Goal: Transaction & Acquisition: Purchase product/service

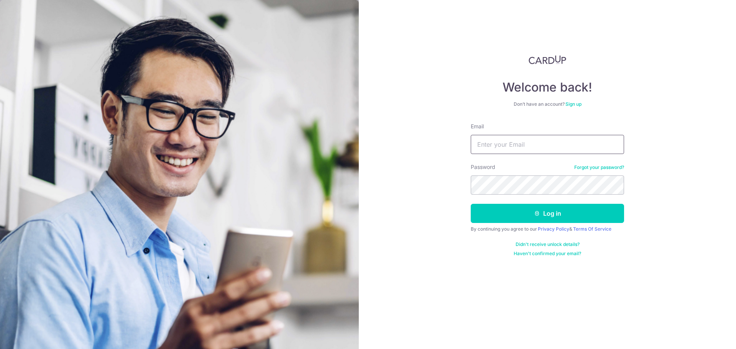
click at [503, 152] on input "Email" at bounding box center [547, 144] width 153 height 19
type input "quiksheenee@gmail.com"
click at [471, 204] on button "Log in" at bounding box center [547, 213] width 153 height 19
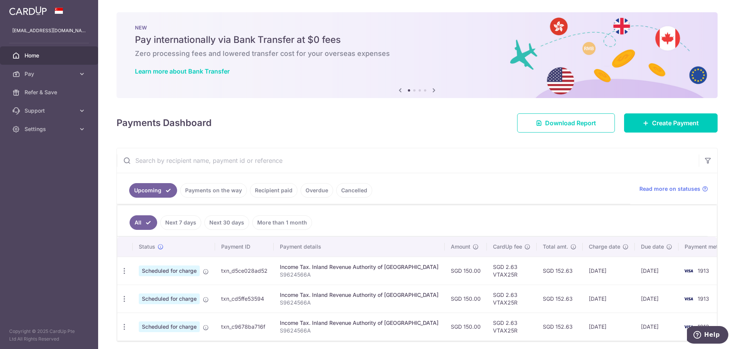
scroll to position [29, 0]
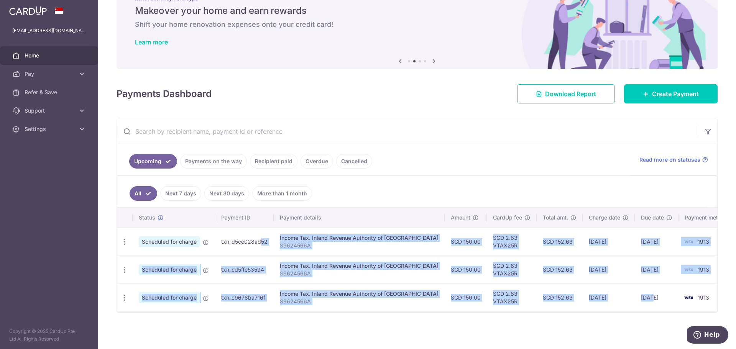
drag, startPoint x: 629, startPoint y: 302, endPoint x: 245, endPoint y: 236, distance: 389.8
click at [243, 239] on tbody "Update payment Cancel payment Scheduled for charge txn_d5ce028ad52 Income Tax. …" at bounding box center [426, 270] width 619 height 84
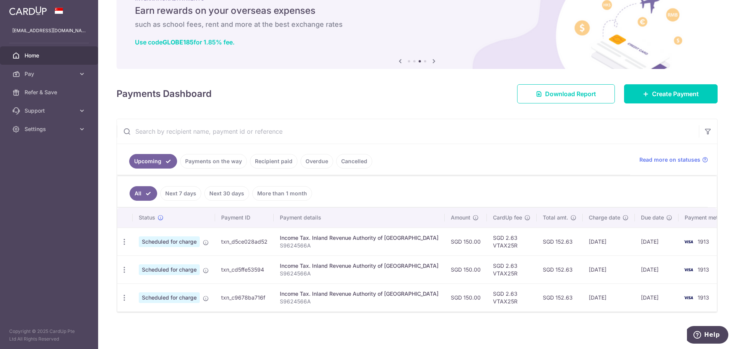
click at [502, 186] on ul "All Next 7 days Next 30 days More than 1 month" at bounding box center [412, 191] width 590 height 31
click at [676, 99] on link "Create Payment" at bounding box center [671, 93] width 94 height 19
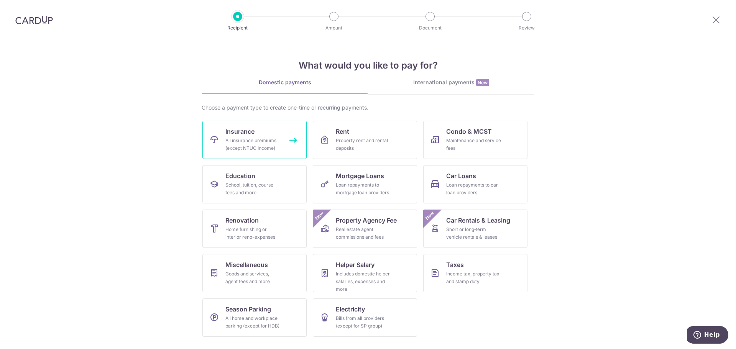
click at [268, 139] on div "All insurance premiums (except NTUC Income)" at bounding box center [252, 144] width 55 height 15
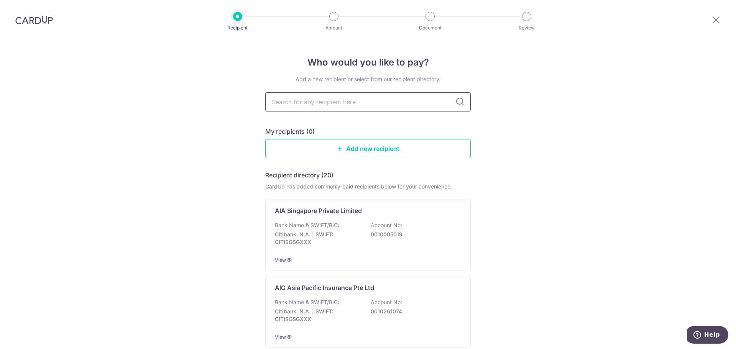
click at [337, 103] on input "text" at bounding box center [367, 101] width 205 height 19
type input "pru"
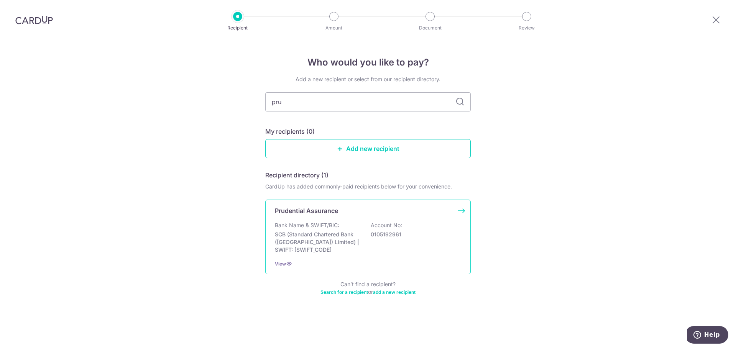
click at [359, 210] on div "Prudential Assurance" at bounding box center [363, 210] width 177 height 9
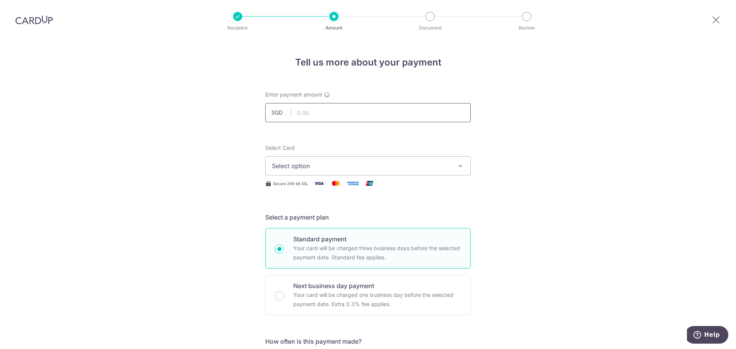
click at [367, 122] on input "text" at bounding box center [367, 112] width 205 height 19
type input "210.00"
click at [373, 147] on div "Select Card Select option Add credit card Your Cards **** 2464 **** 2327 **** 1…" at bounding box center [367, 159] width 205 height 31
click at [378, 155] on div "Select Card Select option Add credit card Your Cards **** 2464 **** 2327 **** 1…" at bounding box center [367, 159] width 205 height 31
click at [386, 167] on span "Select option" at bounding box center [361, 165] width 179 height 9
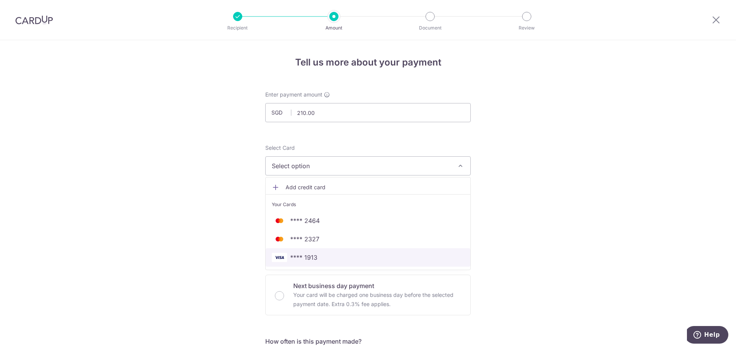
click at [321, 251] on link "**** 1913" at bounding box center [368, 257] width 205 height 18
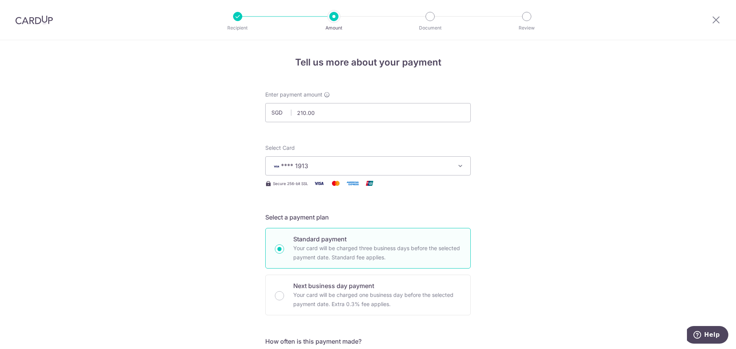
click at [361, 161] on span "**** 1913" at bounding box center [361, 165] width 179 height 9
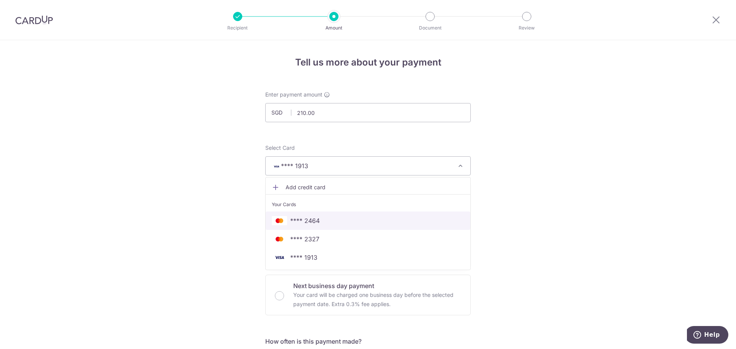
click at [361, 223] on span "**** 2464" at bounding box center [368, 220] width 192 height 9
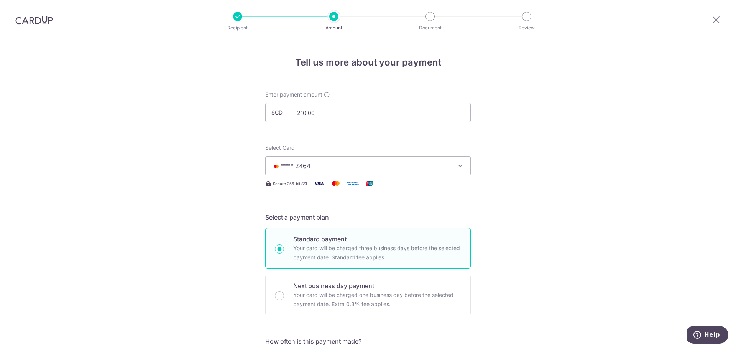
click at [374, 168] on span "**** 2464" at bounding box center [361, 165] width 179 height 9
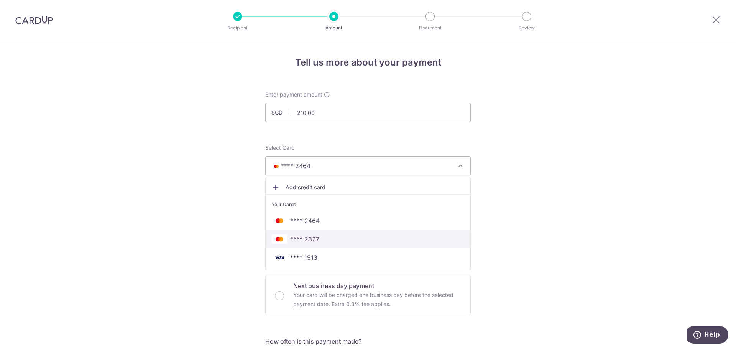
click at [370, 242] on span "**** 2327" at bounding box center [368, 239] width 192 height 9
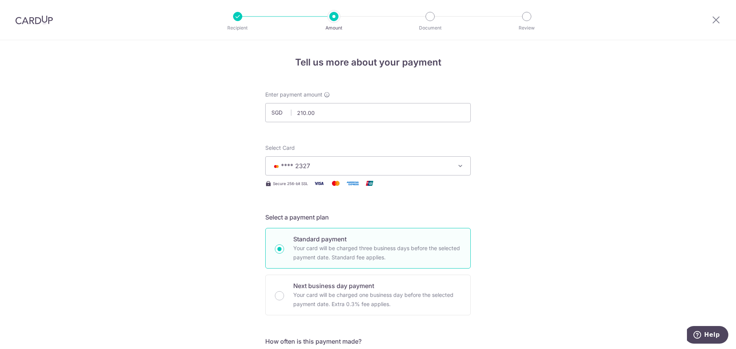
click at [381, 168] on span "**** 2327" at bounding box center [361, 165] width 179 height 9
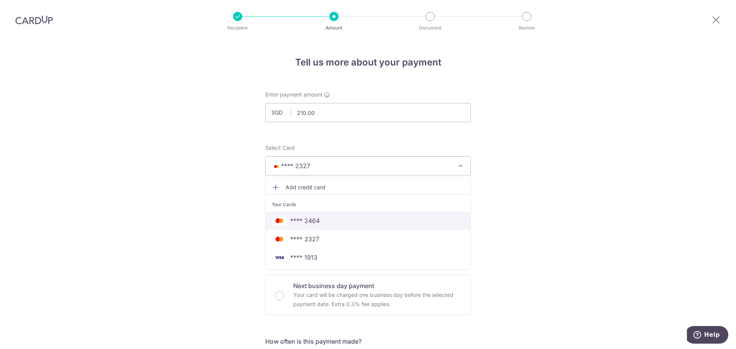
click at [363, 224] on span "**** 2464" at bounding box center [368, 220] width 192 height 9
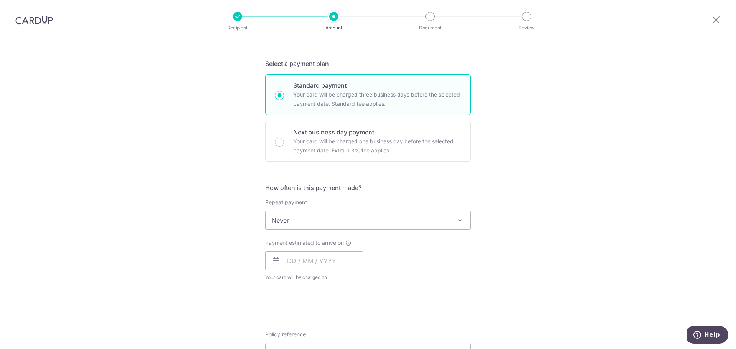
scroll to position [153, 0]
click at [343, 254] on input "text" at bounding box center [314, 261] width 98 height 19
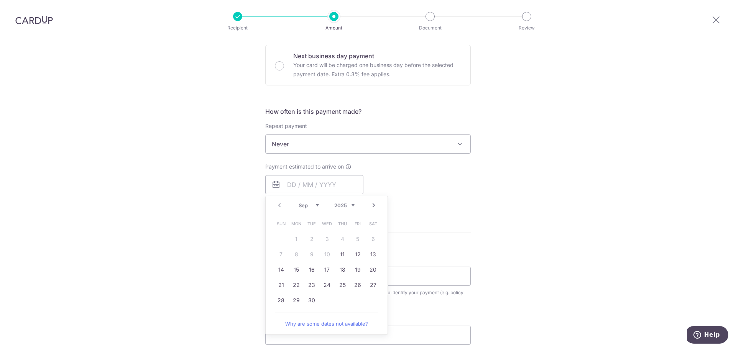
click at [460, 228] on form "Enter payment amount SGD 210.00 210.00 Select Card **** 2464 Add credit card Yo…" at bounding box center [367, 164] width 205 height 607
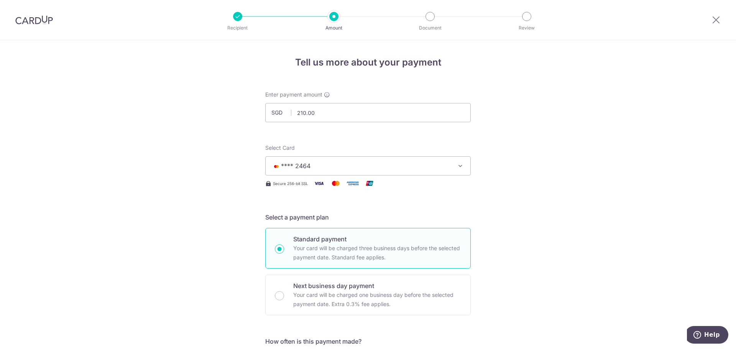
scroll to position [192, 0]
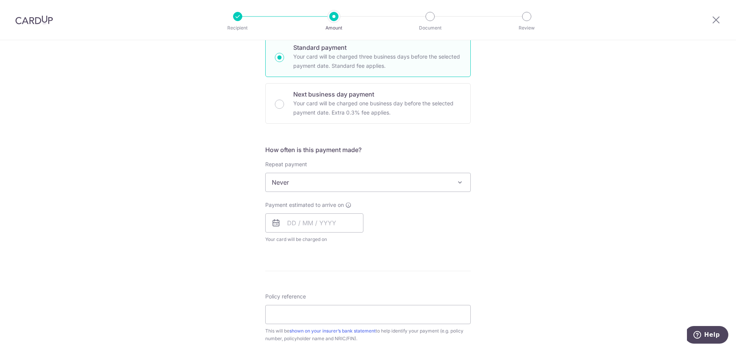
click at [349, 183] on span "Never" at bounding box center [368, 182] width 205 height 18
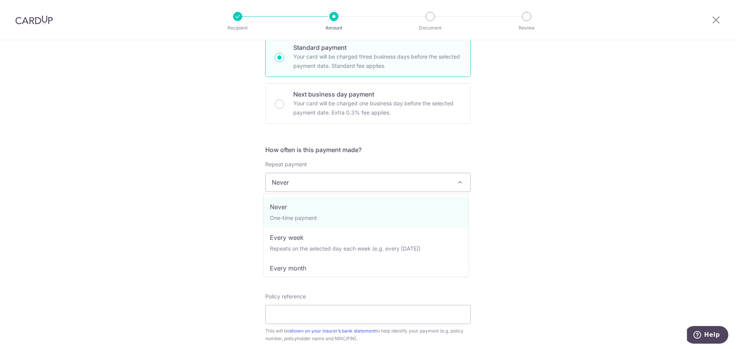
click at [349, 183] on span "Never" at bounding box center [368, 182] width 205 height 18
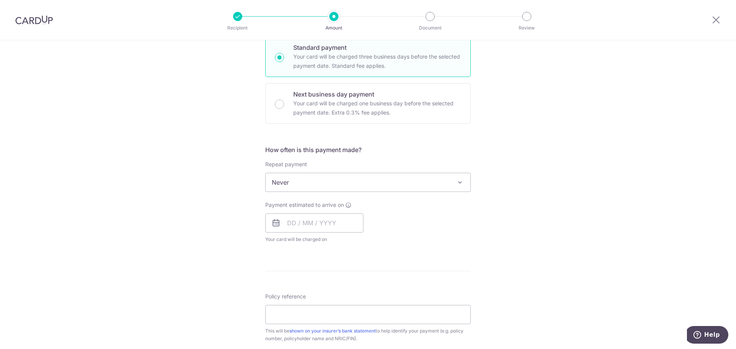
click at [349, 183] on span "Never" at bounding box center [368, 182] width 205 height 18
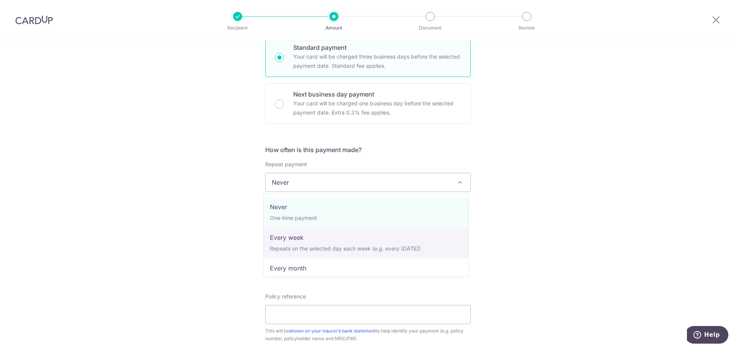
scroll to position [38, 0]
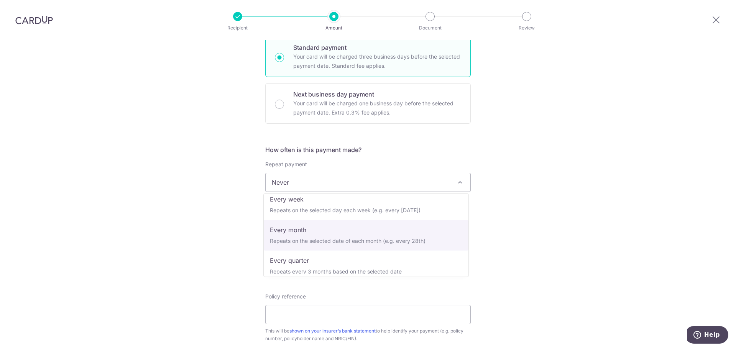
select select "3"
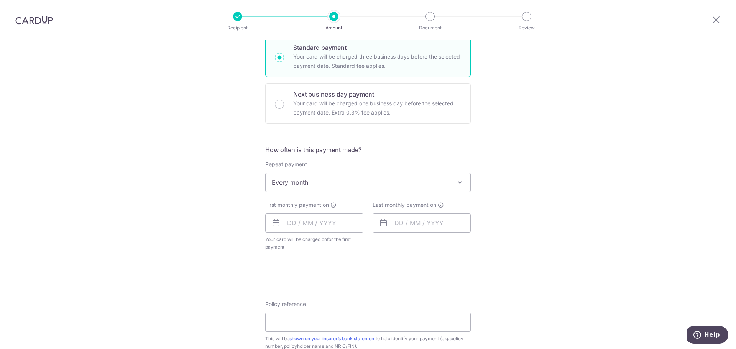
click at [343, 185] on span "Every month" at bounding box center [368, 182] width 205 height 18
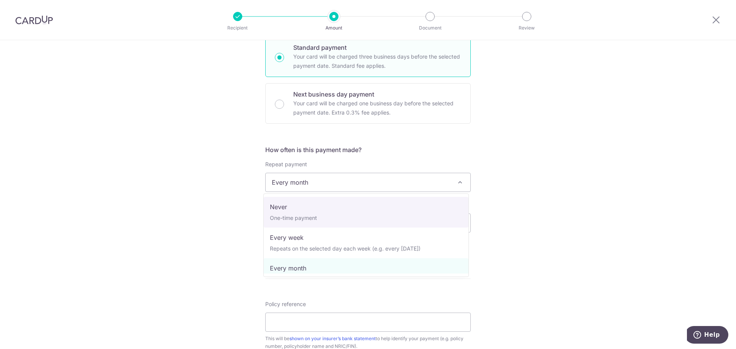
click at [217, 205] on div "Tell us more about your payment Enter payment amount SGD 210.00 210.00 Select C…" at bounding box center [368, 199] width 736 height 701
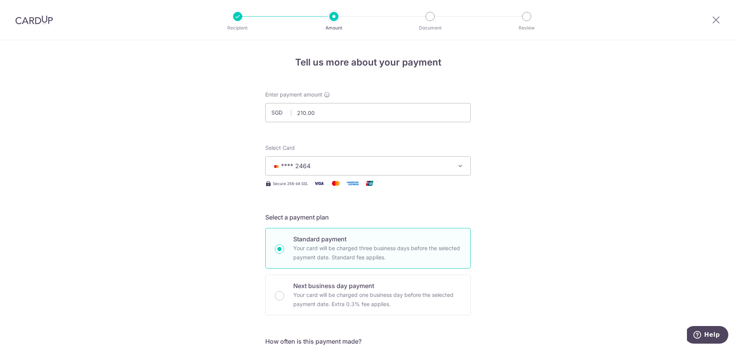
scroll to position [230, 0]
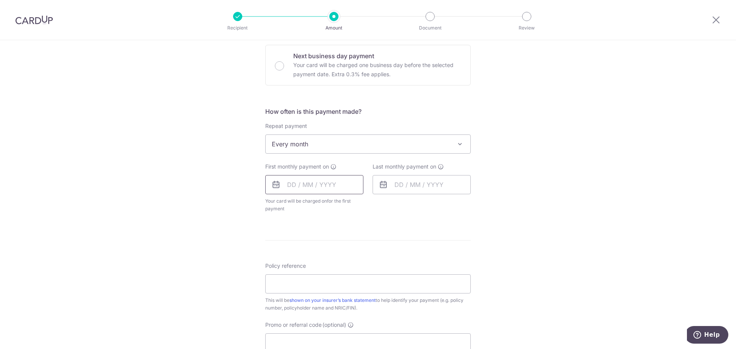
click at [324, 188] on input "text" at bounding box center [314, 184] width 98 height 19
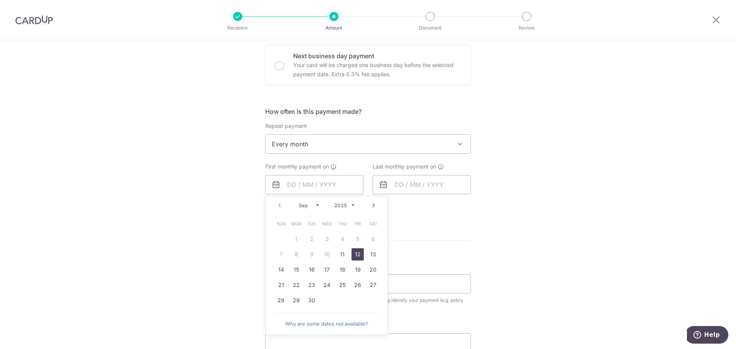
click at [361, 256] on link "12" at bounding box center [358, 254] width 12 height 12
type input "12/09/2025"
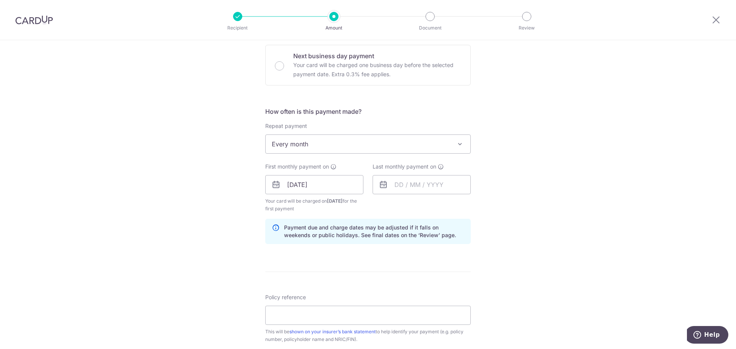
click at [416, 174] on div "Last monthly payment on" at bounding box center [422, 178] width 98 height 31
click at [419, 188] on input "text" at bounding box center [422, 184] width 98 height 19
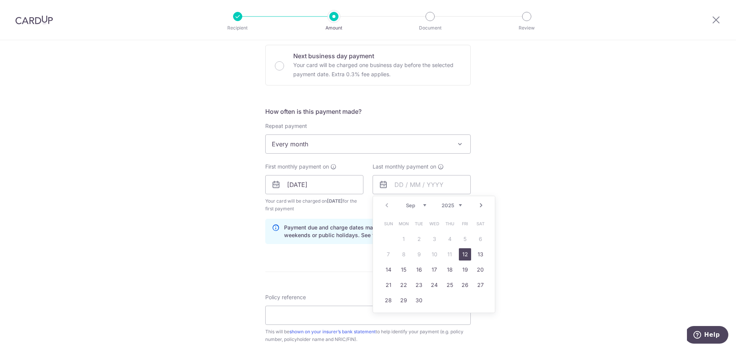
click at [478, 204] on link "Next" at bounding box center [480, 205] width 9 height 9
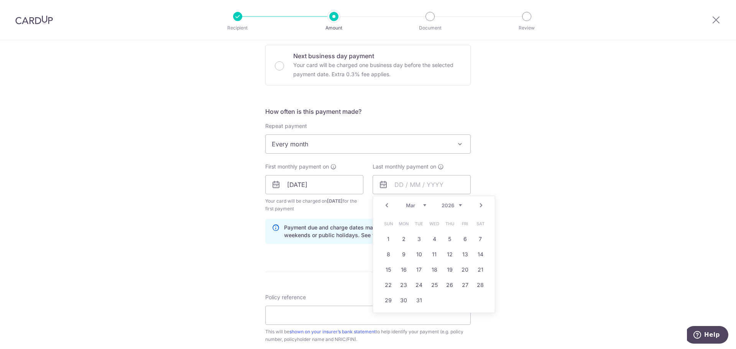
click at [478, 204] on link "Next" at bounding box center [480, 205] width 9 height 9
click at [476, 256] on link "12" at bounding box center [480, 254] width 12 height 12
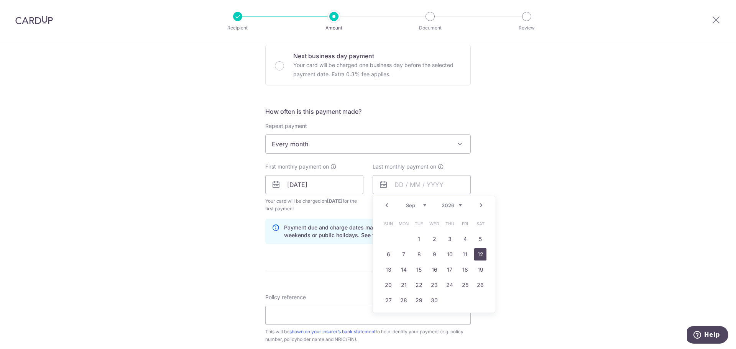
type input "12/09/2026"
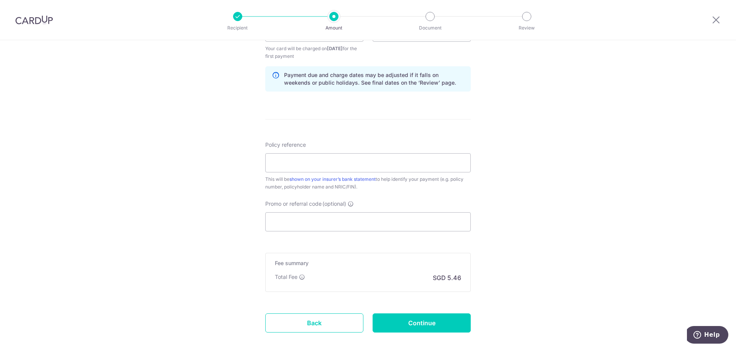
scroll to position [383, 0]
click at [391, 164] on input "Policy reference" at bounding box center [367, 162] width 205 height 19
click at [501, 199] on div "Tell us more about your payment Enter payment amount SGD 210.00 210.00 Select C…" at bounding box center [368, 23] width 736 height 733
click at [373, 157] on input "79606281" at bounding box center [367, 162] width 205 height 19
click at [359, 225] on input "Promo or referral code (optional)" at bounding box center [367, 221] width 205 height 19
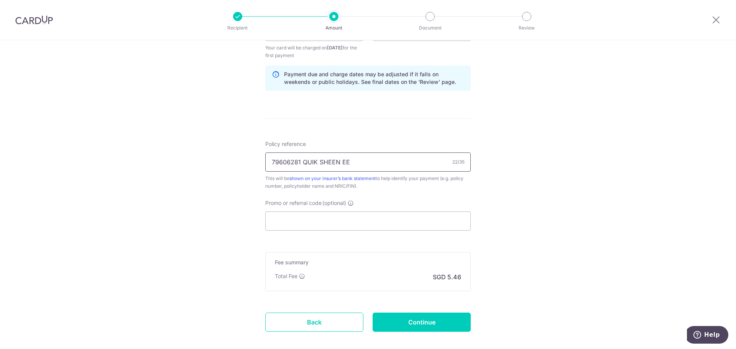
click at [363, 165] on input "79606281 QUIK SHEEN EE" at bounding box center [367, 162] width 205 height 19
type input "79606281 QUIK SHEEN EE S9624566A"
click at [409, 225] on input "Promo or referral code (optional)" at bounding box center [367, 221] width 205 height 19
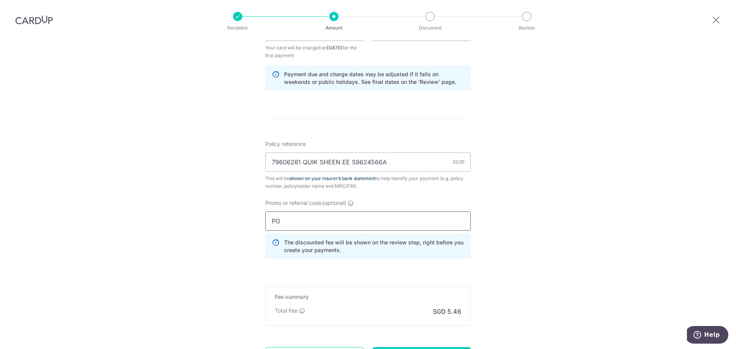
type input "P"
type input "OFF225"
click at [484, 215] on div "Tell us more about your payment Enter payment amount SGD 210.00 210.00 Select C…" at bounding box center [368, 40] width 736 height 767
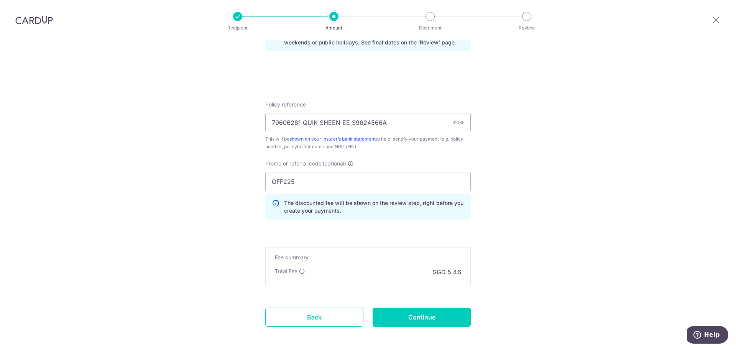
scroll to position [458, 0]
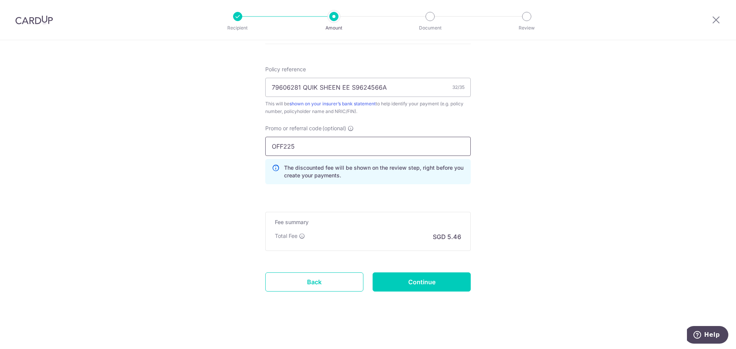
click at [352, 152] on input "OFF225" at bounding box center [367, 146] width 205 height 19
click button "Add Card" at bounding box center [0, 0] width 0 height 0
click at [453, 281] on input "Continue" at bounding box center [422, 282] width 98 height 19
type input "Create Schedule"
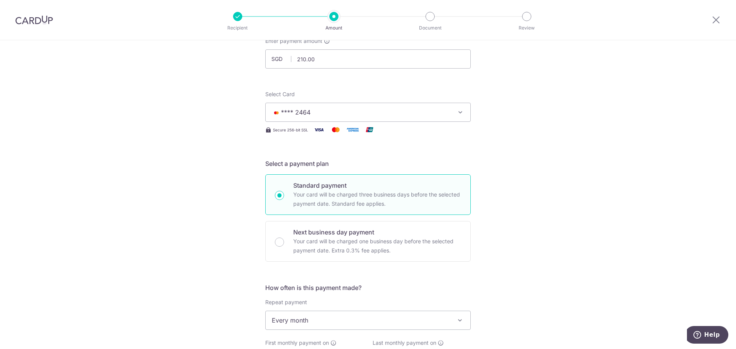
scroll to position [0, 0]
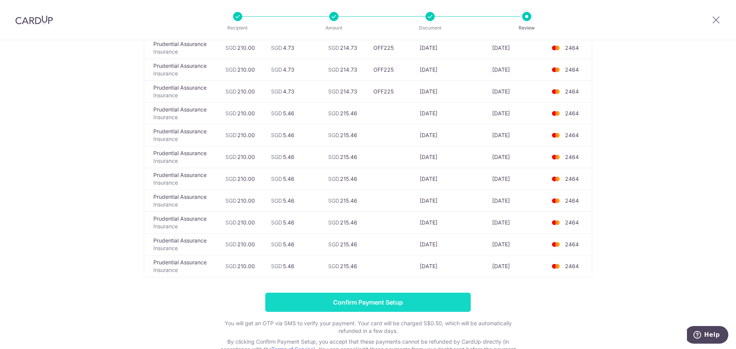
scroll to position [68, 0]
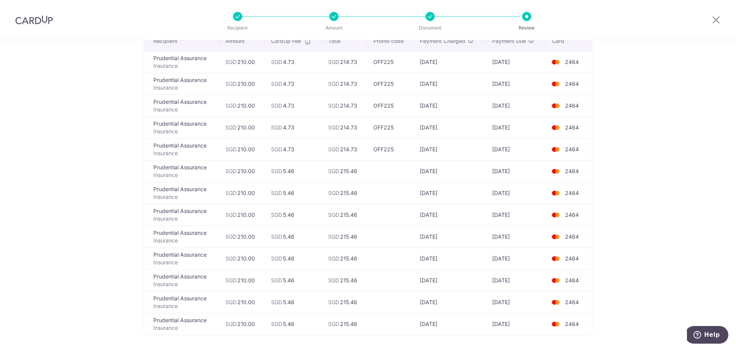
drag, startPoint x: 267, startPoint y: 149, endPoint x: 458, endPoint y: 146, distance: 191.3
click at [458, 146] on tr "Prudential Assurance Insurance SGD 210.00 SGD 4.73 SGD 214.73 OFF225 07/01/2026…" at bounding box center [368, 149] width 448 height 22
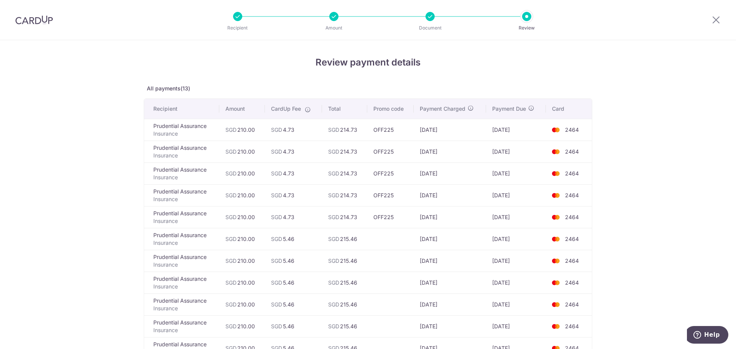
click at [440, 131] on td "09/09/2025" at bounding box center [450, 130] width 72 height 22
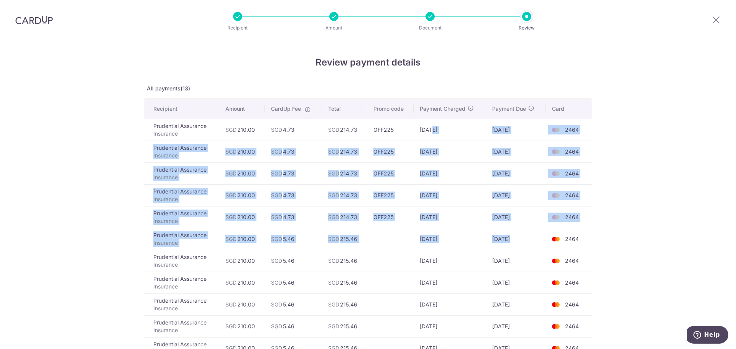
drag, startPoint x: 430, startPoint y: 127, endPoint x: 547, endPoint y: 232, distance: 156.9
click at [547, 232] on tbody "Prudential Assurance Insurance SGD 210.00 SGD 4.73 SGD 214.73 OFF225 09/09/2025…" at bounding box center [368, 261] width 448 height 284
click at [450, 179] on td "07/11/2025" at bounding box center [450, 174] width 72 height 22
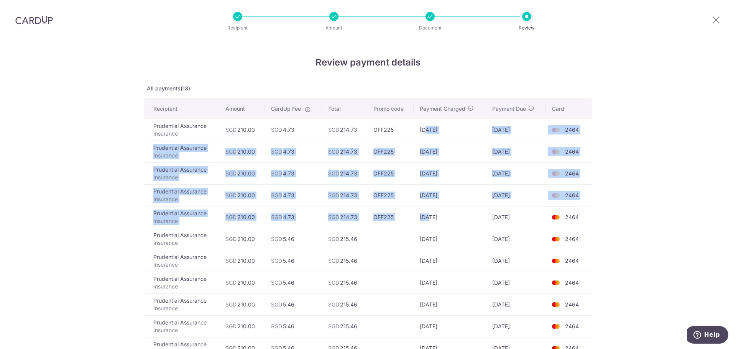
drag, startPoint x: 425, startPoint y: 131, endPoint x: 427, endPoint y: 222, distance: 91.2
click at [427, 222] on tbody "Prudential Assurance Insurance SGD 210.00 SGD 4.73 SGD 214.73 OFF225 09/09/2025…" at bounding box center [368, 261] width 448 height 284
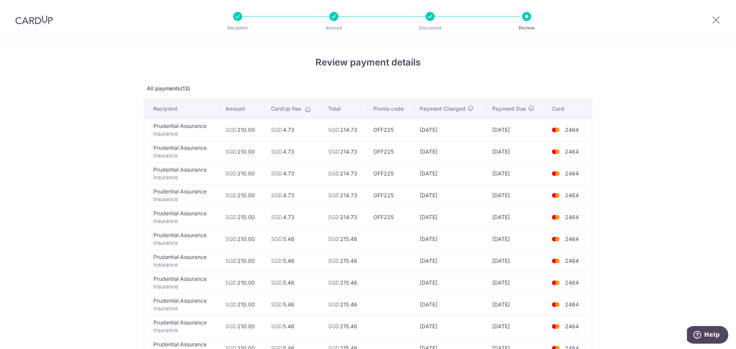
click at [459, 222] on td "07/01/2026" at bounding box center [450, 217] width 72 height 22
click at [715, 17] on icon at bounding box center [715, 20] width 9 height 10
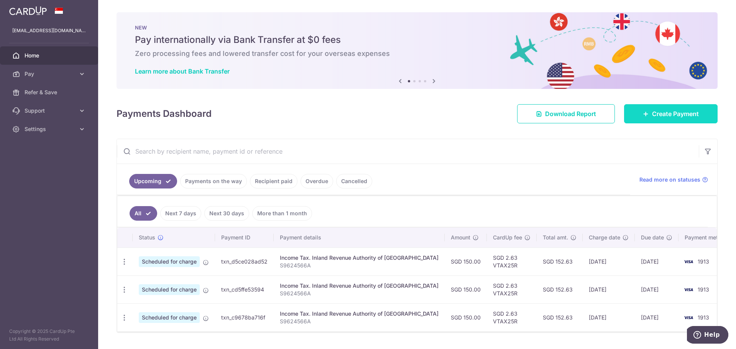
click at [671, 117] on span "Create Payment" at bounding box center [675, 113] width 47 height 9
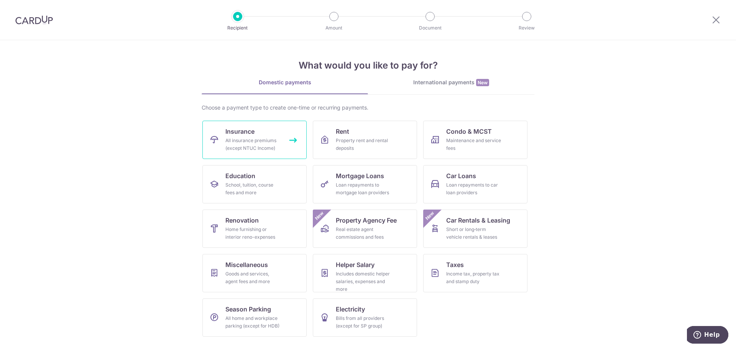
click at [250, 122] on link "Insurance All insurance premiums (except NTUC Income)" at bounding box center [254, 140] width 104 height 38
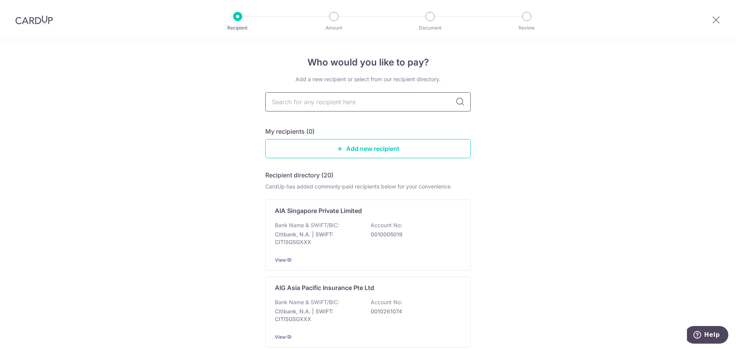
click at [331, 103] on input "text" at bounding box center [367, 101] width 205 height 19
type input "["
type input "Prudent"
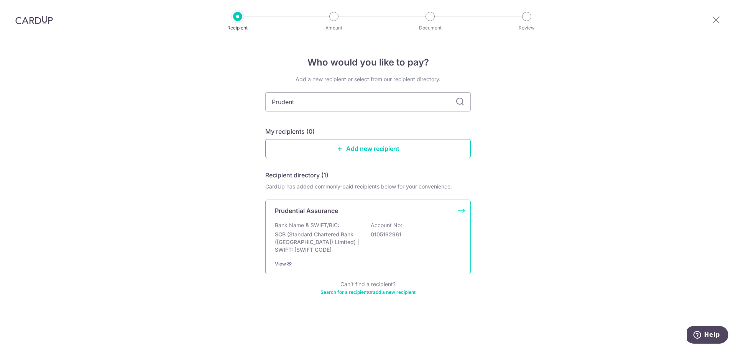
click at [337, 211] on p "Prudential Assurance" at bounding box center [306, 210] width 63 height 9
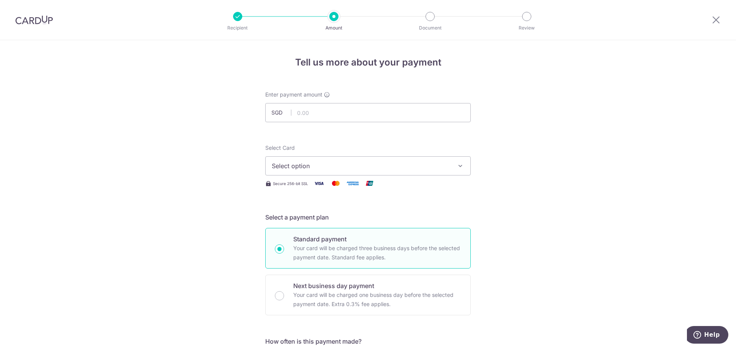
click at [337, 170] on span "Select option" at bounding box center [361, 165] width 179 height 9
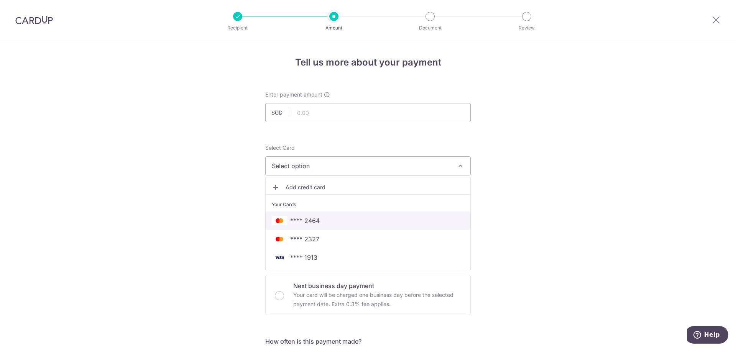
drag, startPoint x: 326, startPoint y: 220, endPoint x: 325, endPoint y: 174, distance: 46.4
click at [326, 220] on span "**** 2464" at bounding box center [368, 220] width 192 height 9
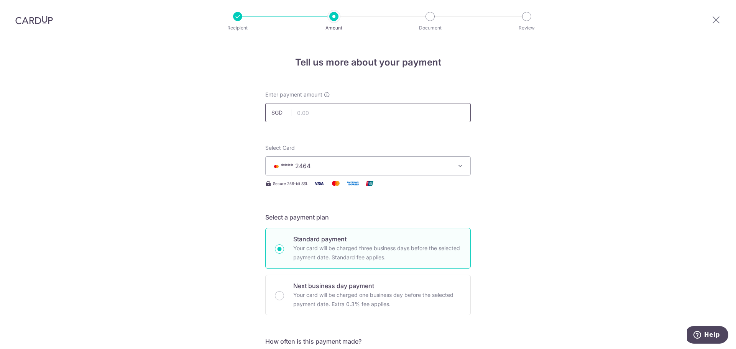
click at [325, 116] on input "text" at bounding box center [367, 112] width 205 height 19
type input "210.00"
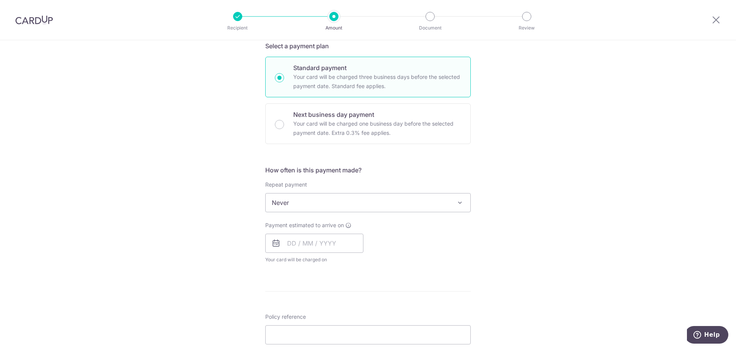
scroll to position [153, 0]
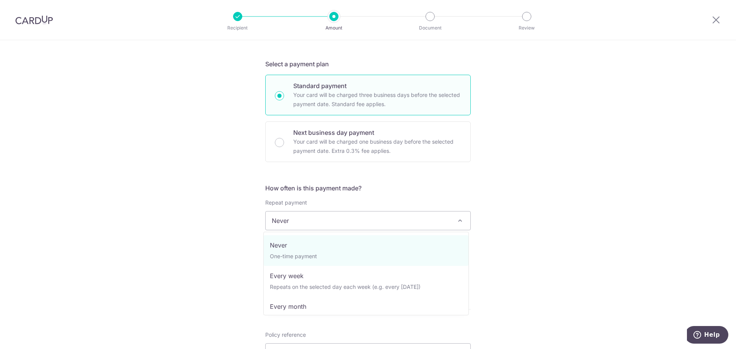
click at [331, 213] on span "Never" at bounding box center [368, 221] width 205 height 18
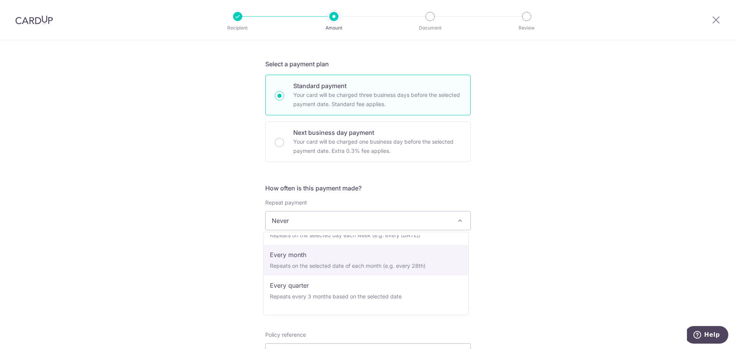
scroll to position [38, 0]
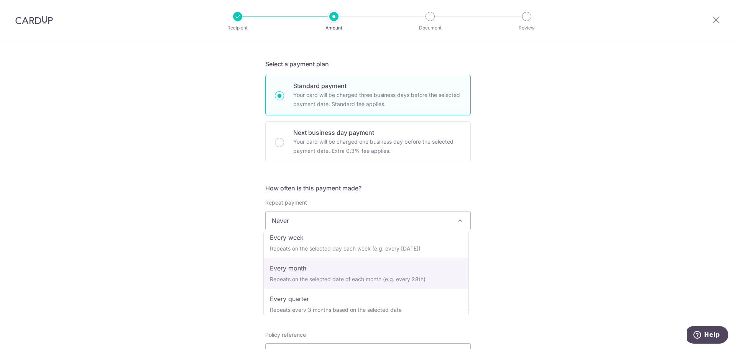
select select "3"
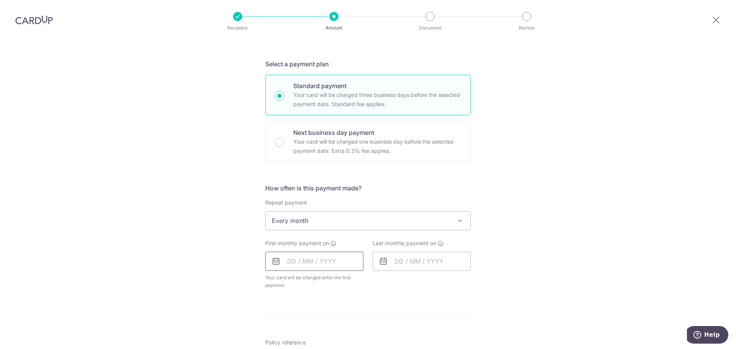
click at [314, 261] on input "text" at bounding box center [314, 261] width 98 height 19
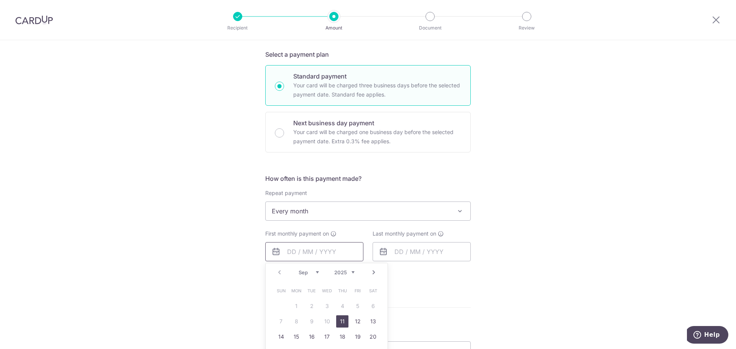
scroll to position [192, 0]
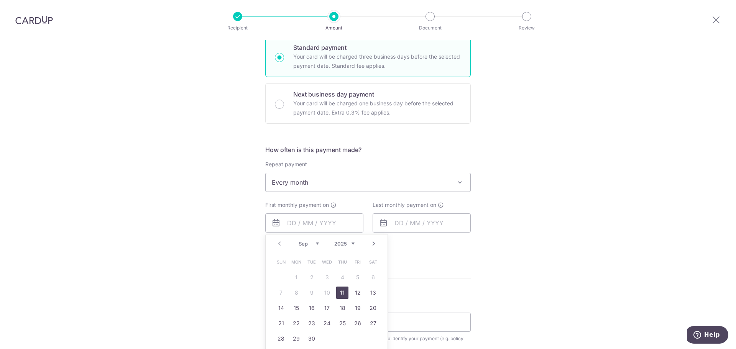
click at [356, 289] on link "12" at bounding box center [358, 293] width 12 height 12
type input "12/09/2025"
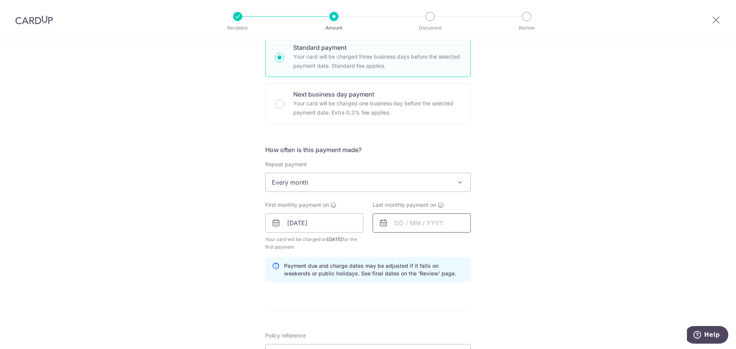
click at [416, 214] on input "text" at bounding box center [422, 223] width 98 height 19
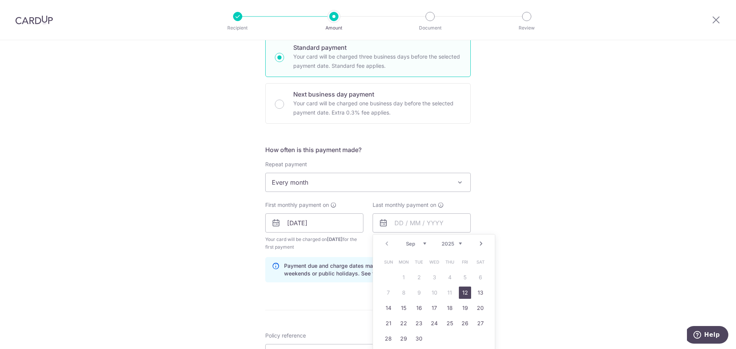
click at [480, 246] on link "Next" at bounding box center [480, 243] width 9 height 9
click at [402, 311] on link "12" at bounding box center [404, 308] width 12 height 12
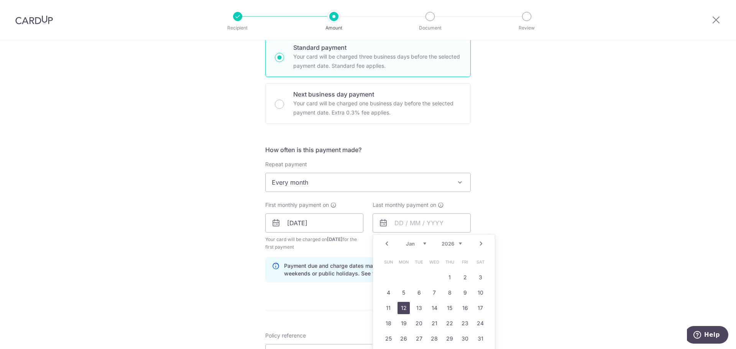
type input "12/01/2026"
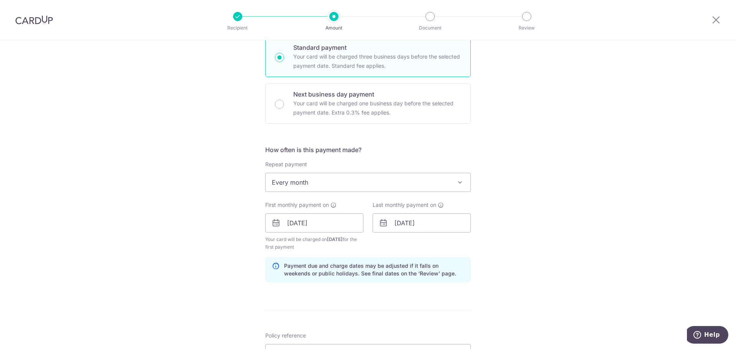
click at [618, 223] on div "Tell us more about your payment Enter payment amount SGD 210.00 210.00 Select C…" at bounding box center [368, 215] width 736 height 733
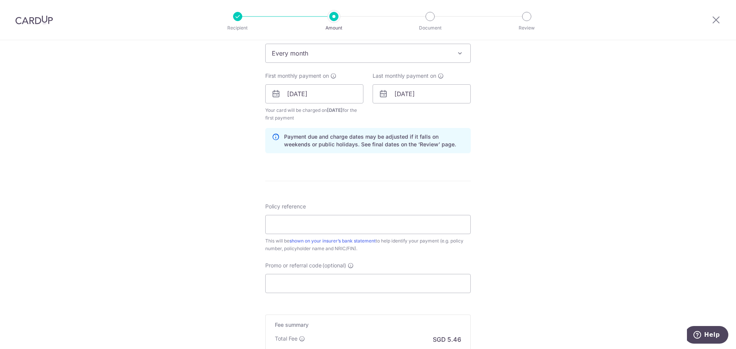
scroll to position [345, 0]
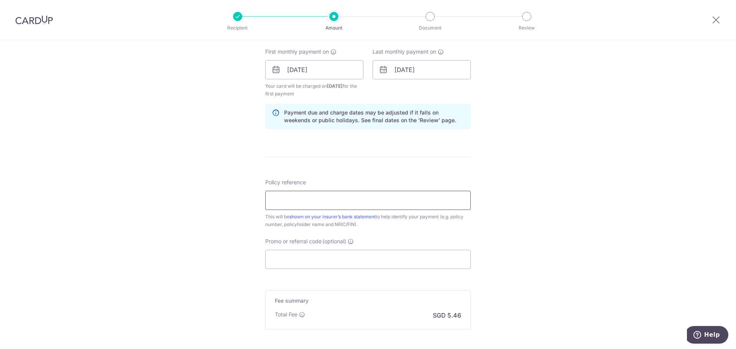
click at [393, 192] on input "Policy reference" at bounding box center [367, 200] width 205 height 19
type input "79606281 QUIK SHEEN EE S9624566A"
click at [366, 249] on div "Promo or referral code (optional) The discounted fee will be shown on the revie…" at bounding box center [367, 253] width 205 height 31
click at [371, 257] on input "Promo or referral code (optional)" at bounding box center [367, 259] width 205 height 19
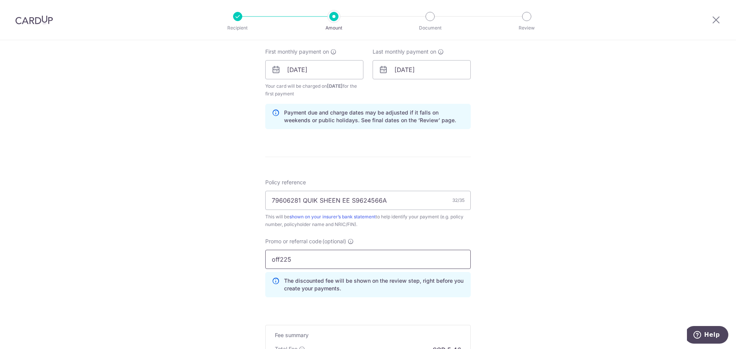
type input "off225"
click at [664, 201] on div "Tell us more about your payment Enter payment amount SGD 210.00 210.00 Select C…" at bounding box center [368, 78] width 736 height 767
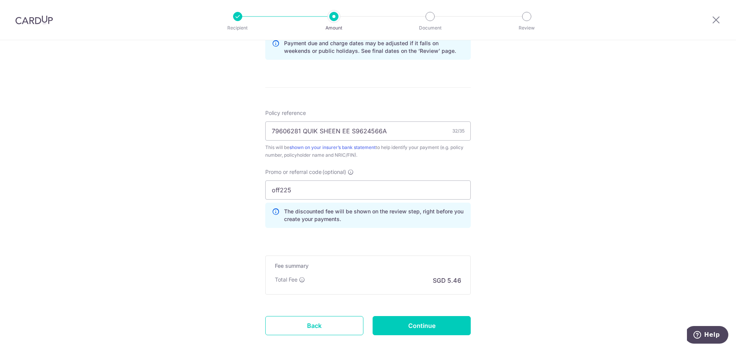
scroll to position [458, 0]
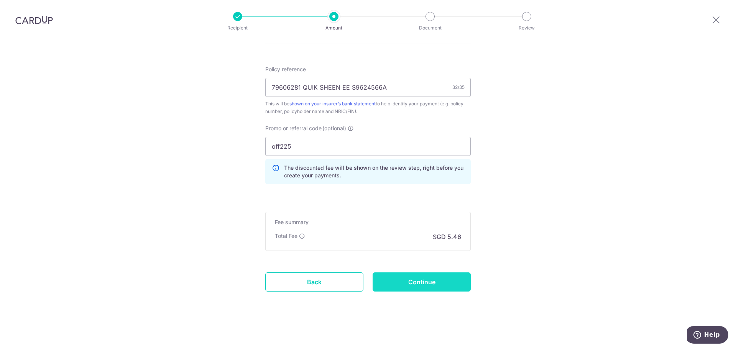
click at [457, 283] on input "Continue" at bounding box center [422, 282] width 98 height 19
type input "Create Schedule"
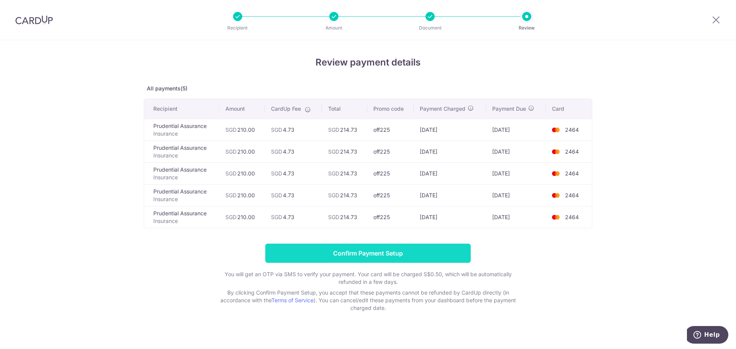
click at [334, 250] on input "Confirm Payment Setup" at bounding box center [367, 253] width 205 height 19
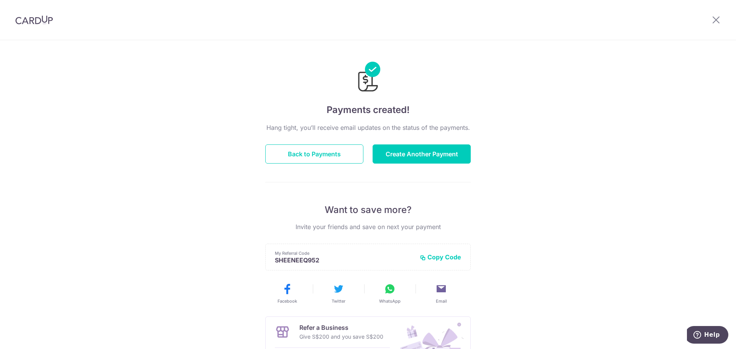
drag, startPoint x: 422, startPoint y: 199, endPoint x: 420, endPoint y: 188, distance: 11.0
click at [422, 199] on div "Hang tight, you’ll receive email updates on the status of the payments. Back to…" at bounding box center [367, 268] width 205 height 291
click at [420, 161] on button "Create Another Payment" at bounding box center [422, 154] width 98 height 19
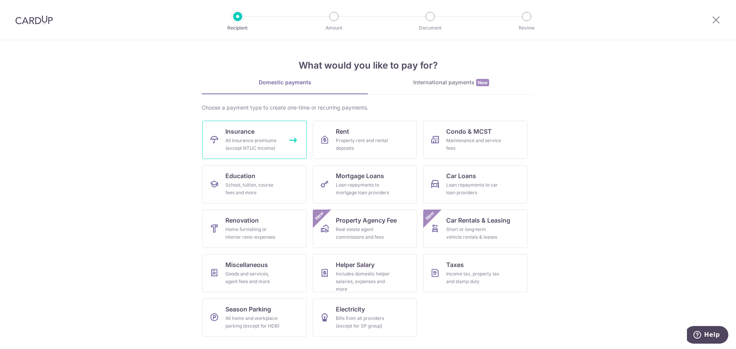
click at [239, 132] on span "Insurance" at bounding box center [239, 131] width 29 height 9
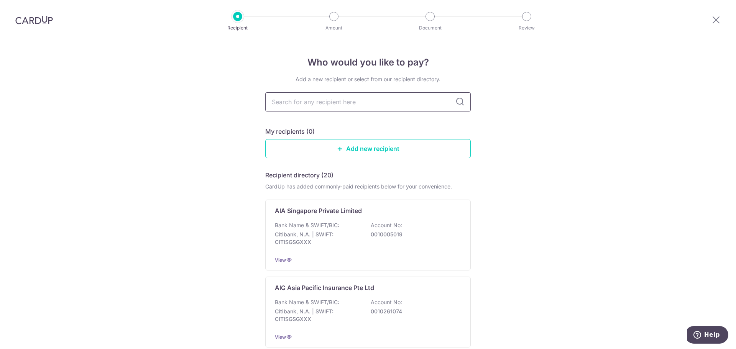
click at [371, 105] on input "text" at bounding box center [367, 101] width 205 height 19
type input "13"
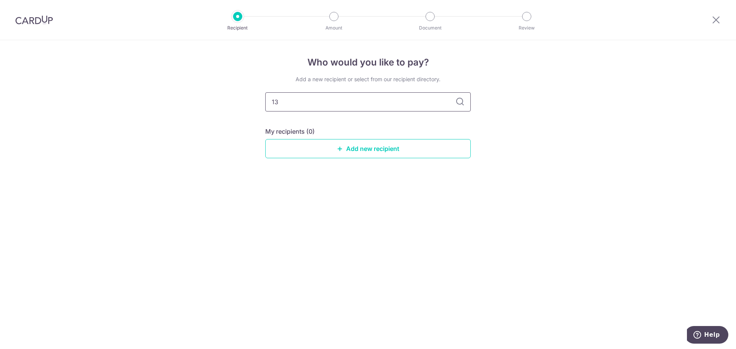
type input "1"
type input "pru"
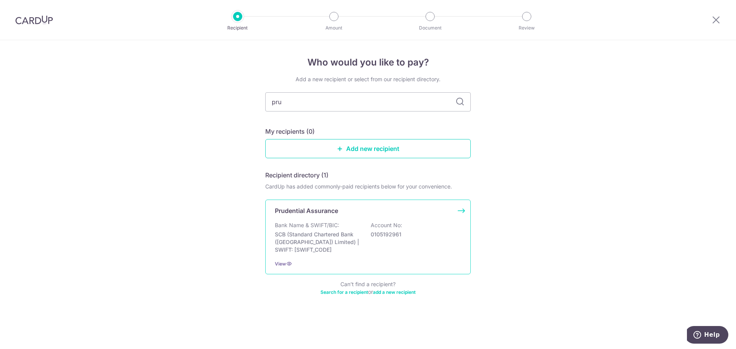
click at [349, 224] on div "Bank Name & SWIFT/BIC: SCB (Standard Chartered Bank (Singapore) Limited) | SWIF…" at bounding box center [368, 238] width 186 height 32
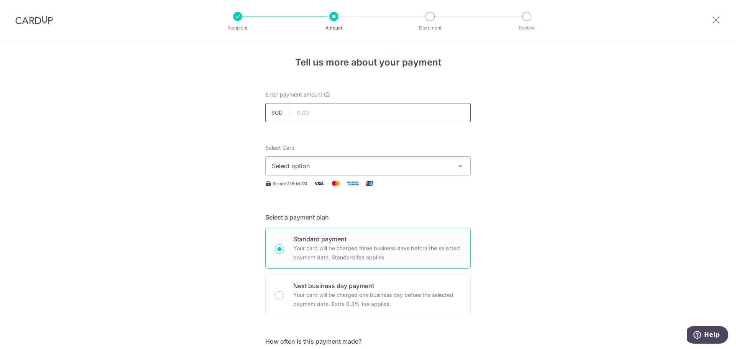
click at [337, 112] on input "text" at bounding box center [367, 112] width 205 height 19
type input "1"
type input "173.36"
click at [372, 159] on button "Select option" at bounding box center [367, 165] width 205 height 19
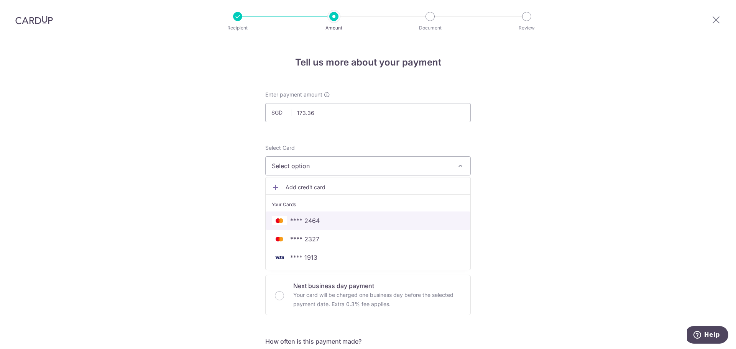
click at [360, 220] on span "**** 2464" at bounding box center [368, 220] width 192 height 9
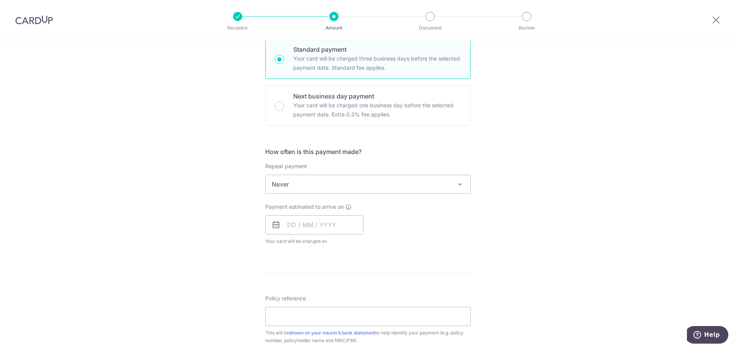
scroll to position [192, 0]
click at [377, 111] on p "Your card will be charged one business day before the selected payment date. Ex…" at bounding box center [377, 108] width 168 height 18
click at [284, 109] on input "Next business day payment Your card will be charged one business day before the…" at bounding box center [279, 104] width 9 height 9
radio input "false"
radio input "true"
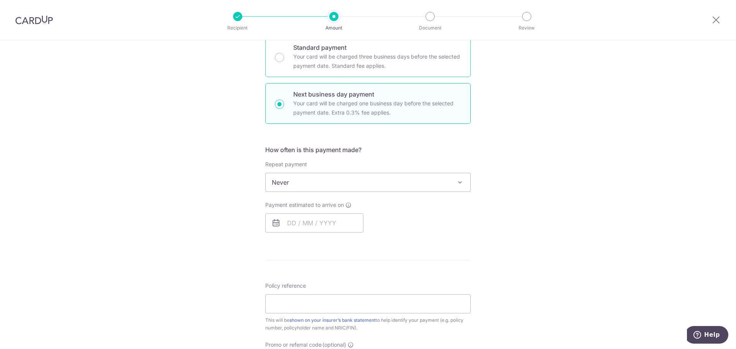
click at [393, 63] on p "Your card will be charged three business days before the selected payment date.…" at bounding box center [377, 61] width 168 height 18
click at [284, 62] on input "Standard payment Your card will be charged three business days before the selec…" at bounding box center [279, 57] width 9 height 9
radio input "true"
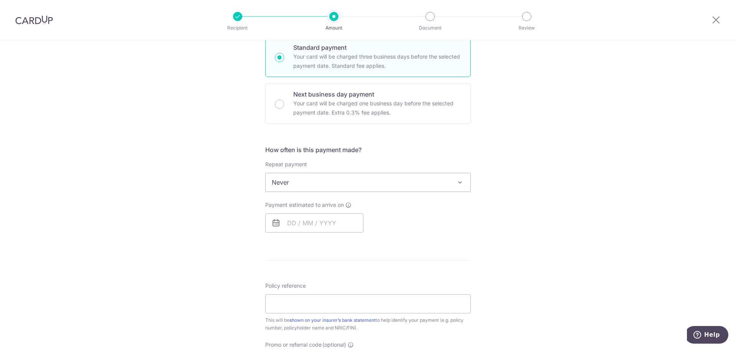
click at [370, 199] on div "How often is this payment made? Repeat payment Never Every week Every month Eve…" at bounding box center [367, 192] width 205 height 94
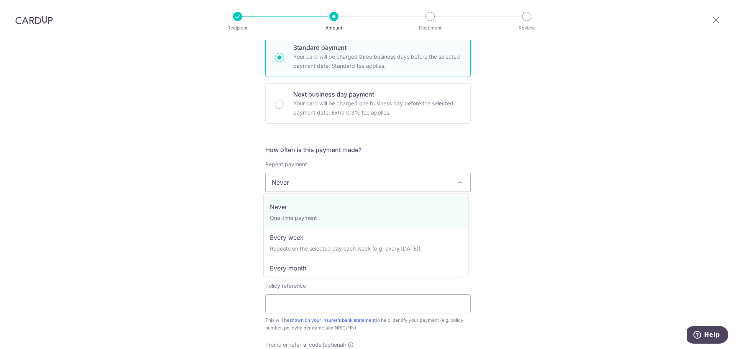
click at [370, 186] on span "Never" at bounding box center [368, 182] width 205 height 18
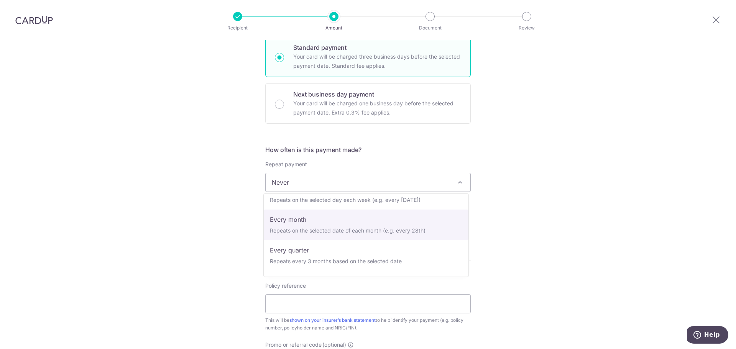
scroll to position [38, 0]
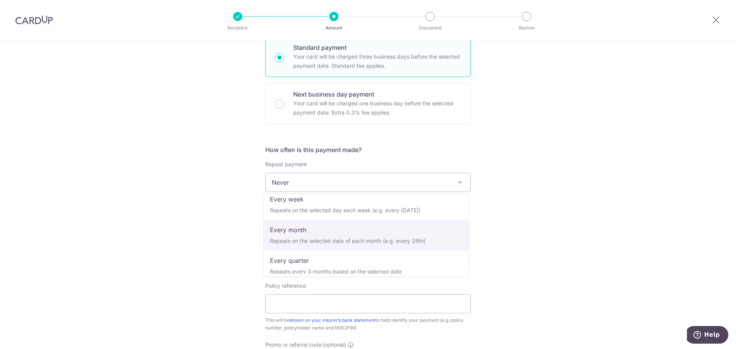
select select "3"
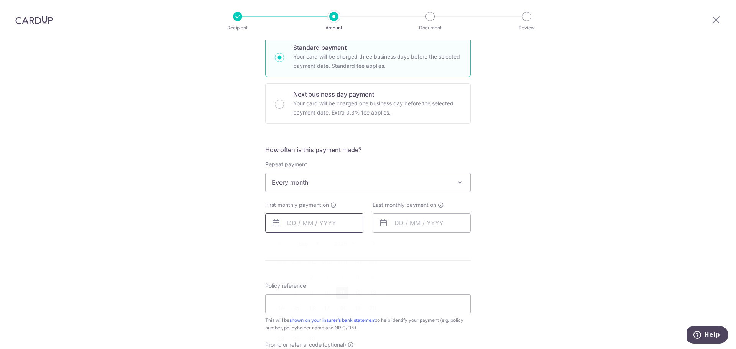
click at [331, 227] on input "text" at bounding box center [314, 223] width 98 height 19
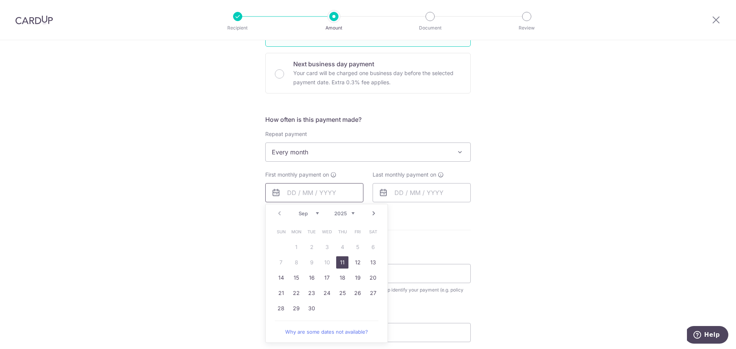
scroll to position [268, 0]
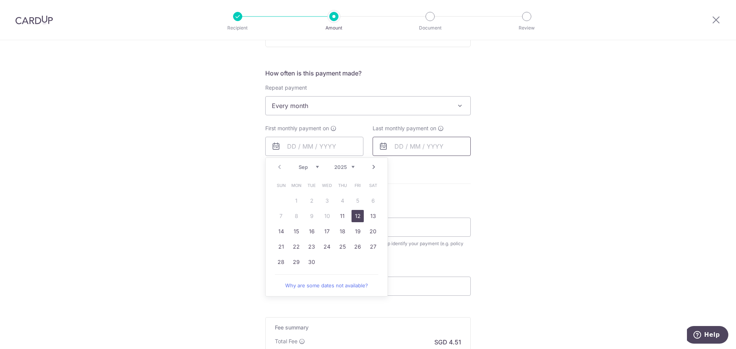
click at [358, 217] on link "12" at bounding box center [358, 216] width 12 height 12
type input "12/09/2025"
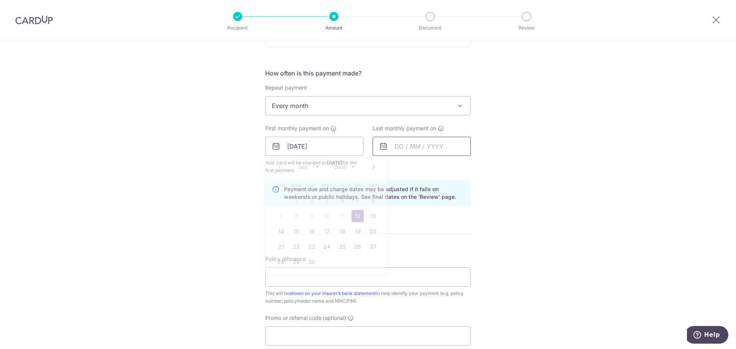
click at [404, 146] on input "text" at bounding box center [422, 146] width 98 height 19
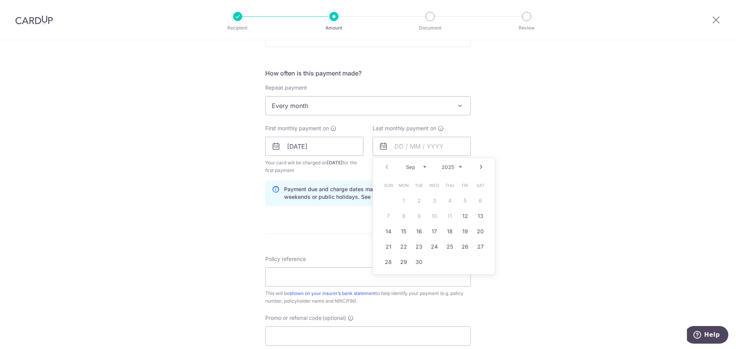
click at [479, 168] on link "Next" at bounding box center [480, 167] width 9 height 9
click at [687, 192] on div "Tell us more about your payment Enter payment amount SGD 173.36 173.36 Select C…" at bounding box center [368, 138] width 736 height 733
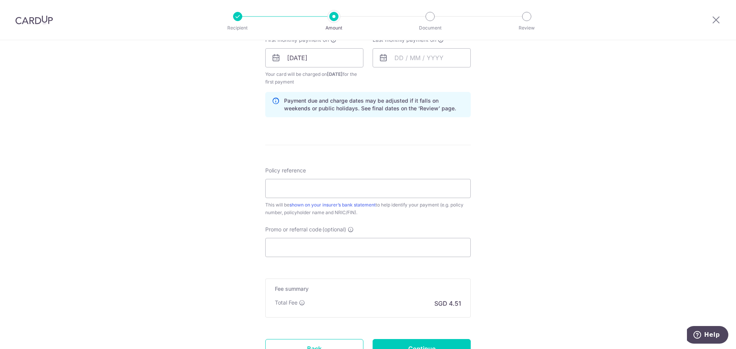
scroll to position [307, 0]
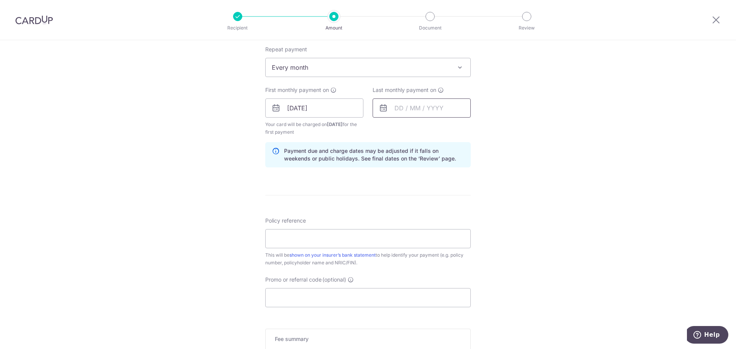
click at [434, 116] on input "text" at bounding box center [422, 108] width 98 height 19
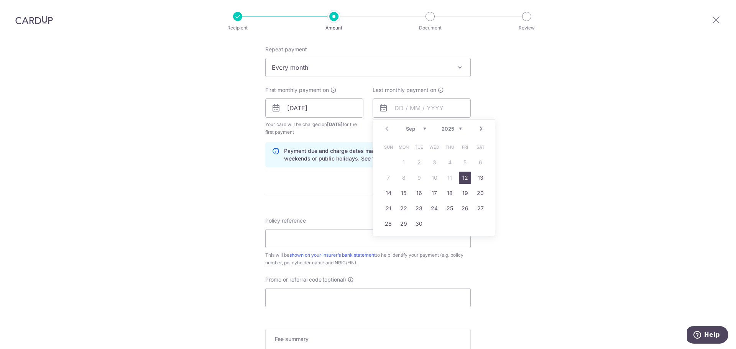
drag, startPoint x: 473, startPoint y: 133, endPoint x: 476, endPoint y: 130, distance: 4.1
click at [473, 133] on div "Prev Next Sep Oct Nov Dec 2025 2026 2027 2028 2029 2030 2031 2032 2033 2034 2035" at bounding box center [434, 129] width 122 height 18
click at [476, 130] on link "Next" at bounding box center [480, 128] width 9 height 9
click at [478, 129] on link "Next" at bounding box center [480, 128] width 9 height 9
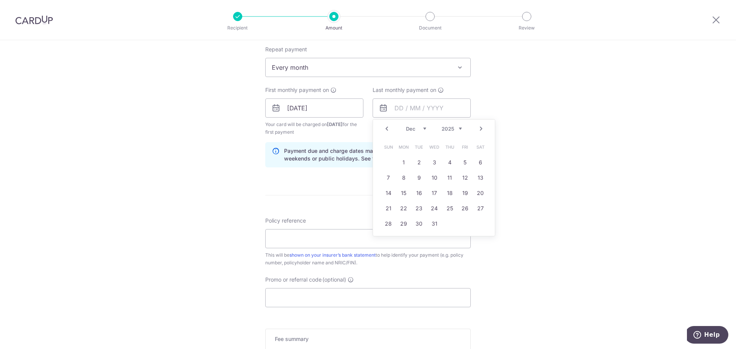
click at [478, 129] on link "Next" at bounding box center [480, 128] width 9 height 9
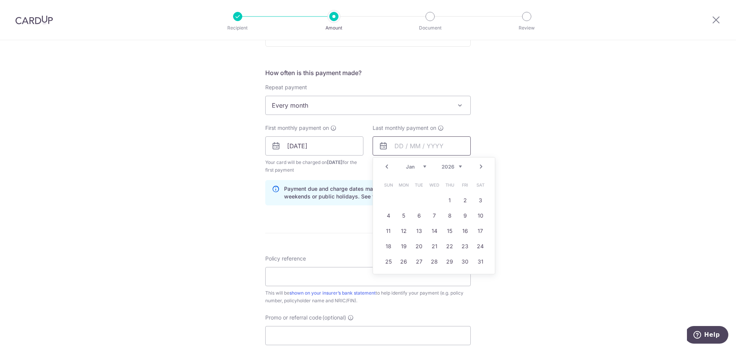
scroll to position [268, 0]
click at [481, 171] on link "Next" at bounding box center [480, 167] width 9 height 9
click at [389, 168] on link "Prev" at bounding box center [386, 167] width 9 height 9
click at [404, 229] on link "12" at bounding box center [404, 231] width 12 height 12
type input "12/01/2026"
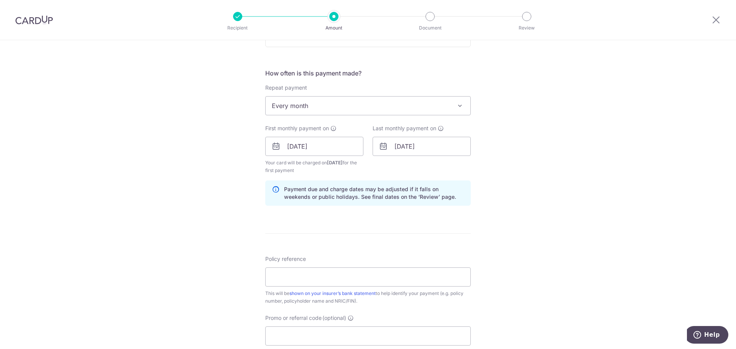
click at [579, 186] on div "Tell us more about your payment Enter payment amount SGD 173.36 173.36 Select C…" at bounding box center [368, 138] width 736 height 733
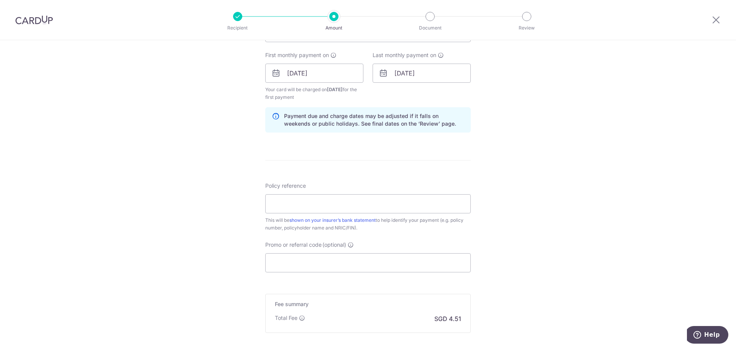
scroll to position [345, 0]
click at [381, 206] on input "Policy reference" at bounding box center [367, 200] width 205 height 19
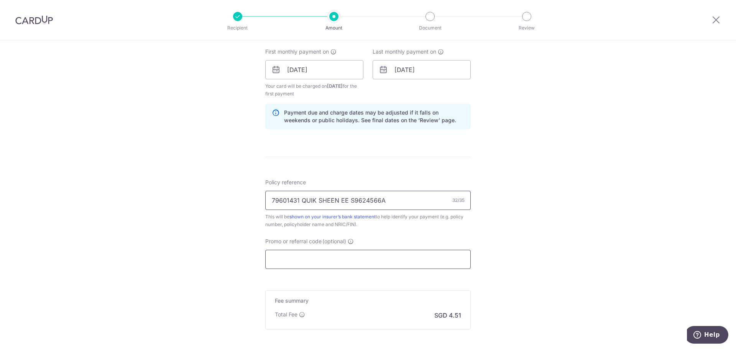
type input "79601431 QUIK SHEEN EE S9624566A"
click at [412, 259] on input "Promo or referral code (optional)" at bounding box center [367, 259] width 205 height 19
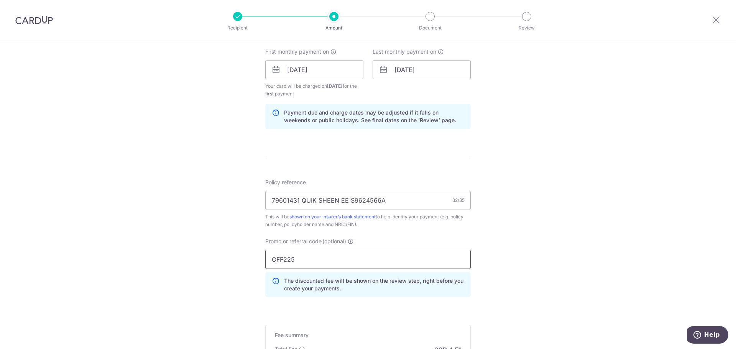
type input "OFF225"
click at [526, 206] on div "Tell us more about your payment Enter payment amount SGD 173.36 173.36 Select C…" at bounding box center [368, 78] width 736 height 767
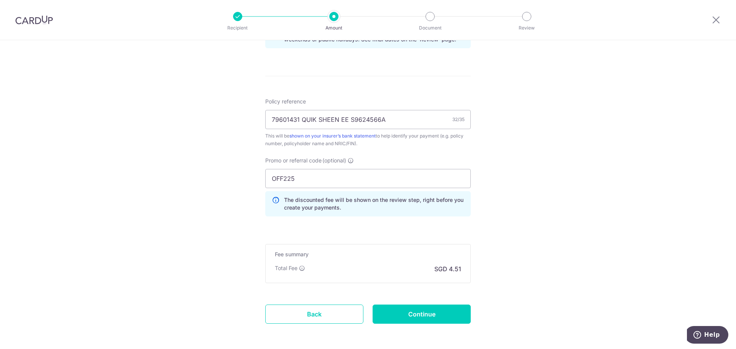
scroll to position [458, 0]
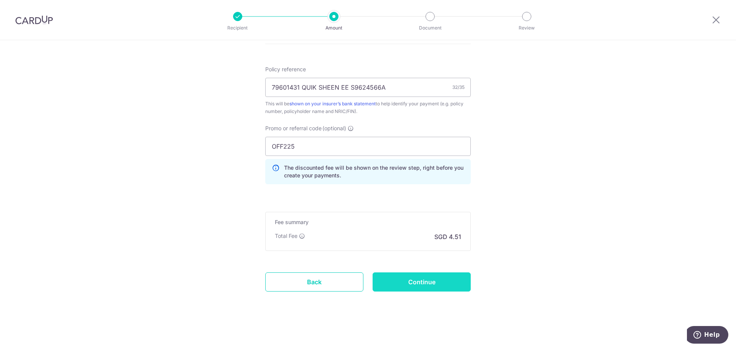
click at [437, 280] on input "Continue" at bounding box center [422, 282] width 98 height 19
type input "Create Schedule"
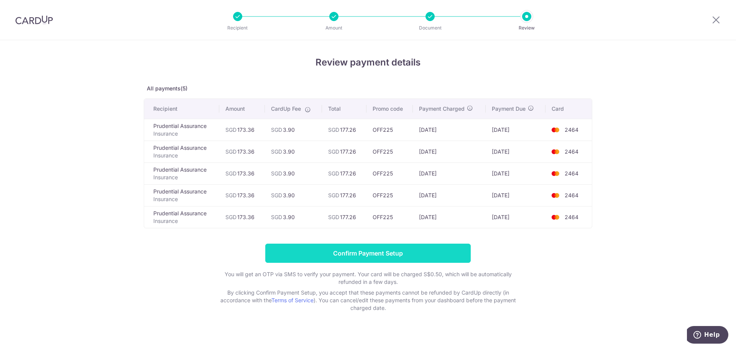
click at [376, 246] on input "Confirm Payment Setup" at bounding box center [367, 253] width 205 height 19
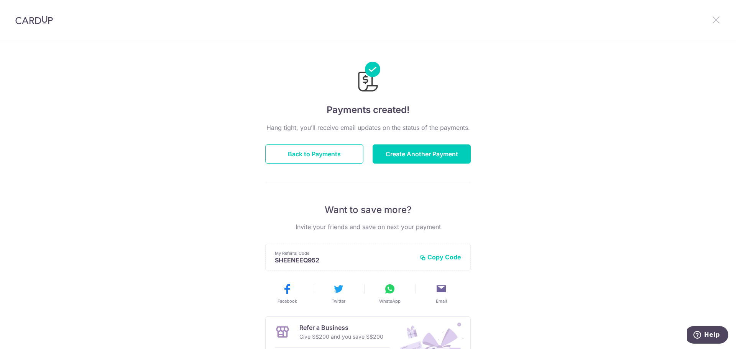
click at [716, 23] on icon at bounding box center [715, 20] width 9 height 10
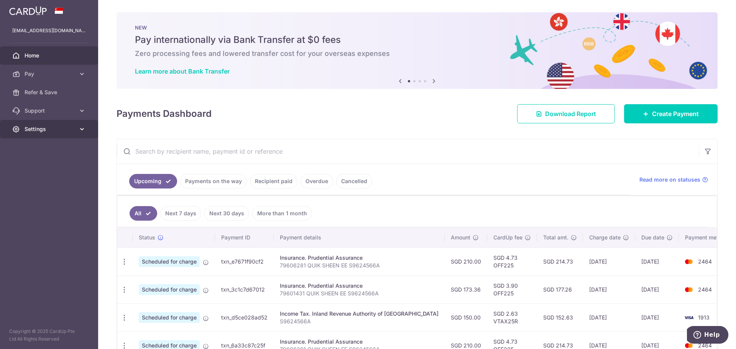
click at [65, 128] on span "Settings" at bounding box center [50, 129] width 51 height 8
click at [49, 159] on link "Logout" at bounding box center [49, 166] width 98 height 18
